Goal: Task Accomplishment & Management: Use online tool/utility

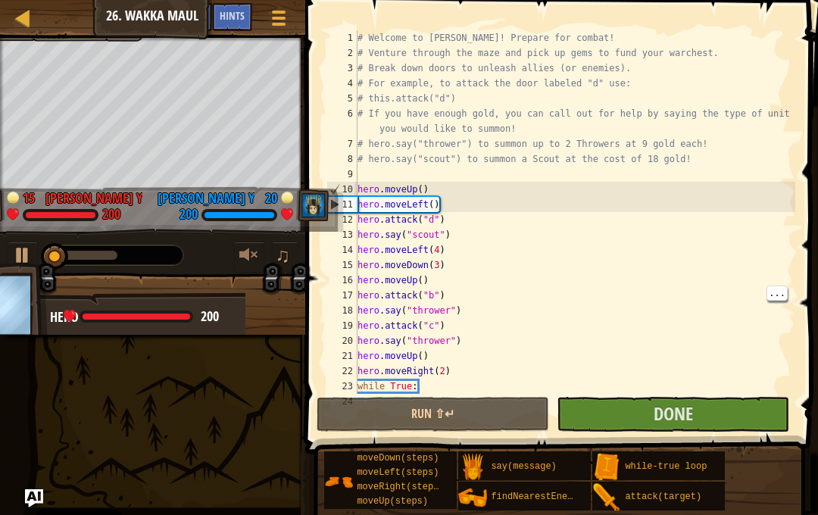
type textarea "hero.attack("b")"
click at [743, 417] on button "Done" at bounding box center [672, 414] width 232 height 35
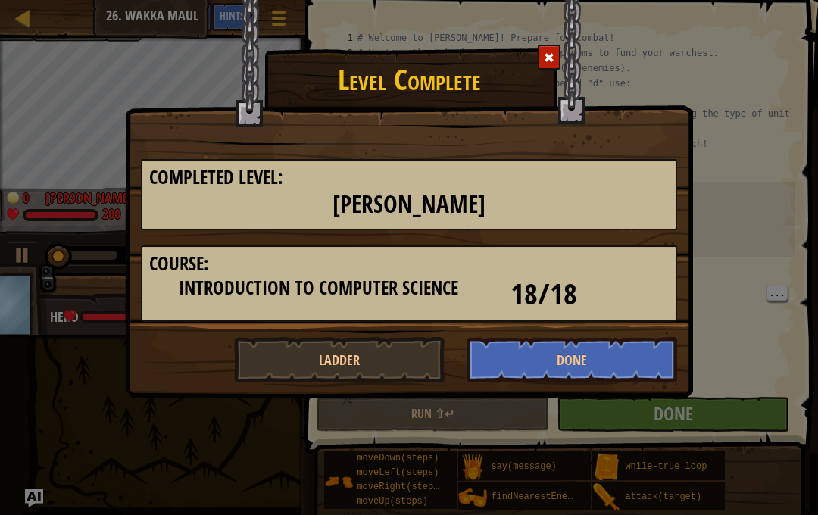
click at [619, 349] on button "Done" at bounding box center [572, 359] width 210 height 45
